Goal: Find contact information: Find contact information

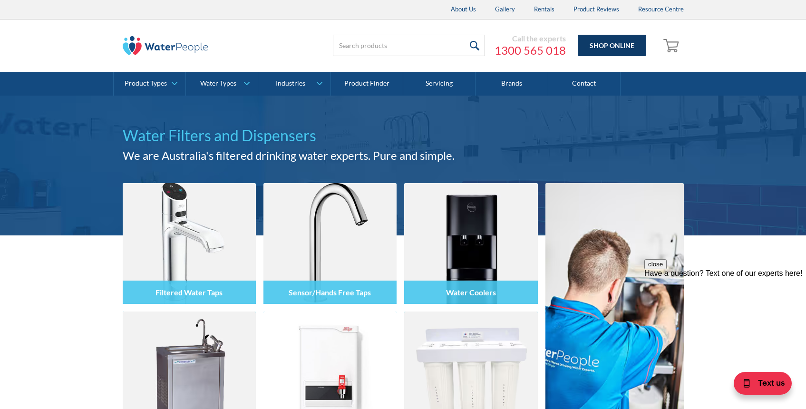
click at [607, 44] on link "Shop Online" at bounding box center [612, 45] width 68 height 21
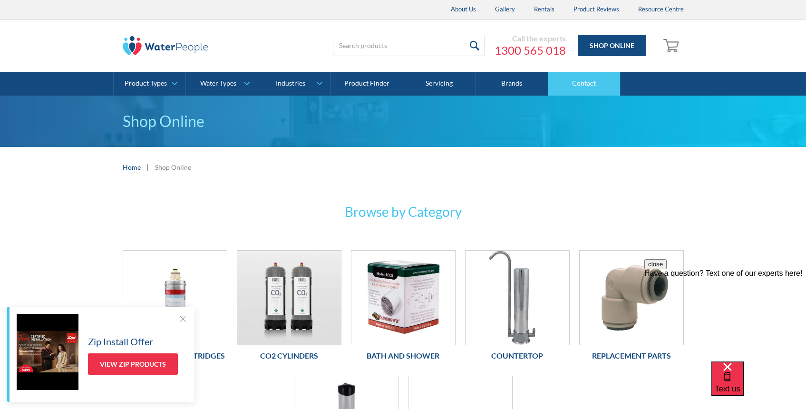
click at [619, 83] on link "Contact" at bounding box center [584, 84] width 72 height 24
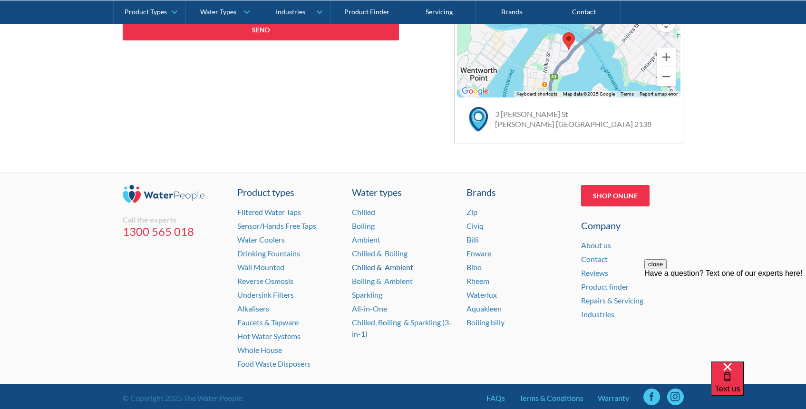
scroll to position [660, 0]
